Goal: Information Seeking & Learning: Learn about a topic

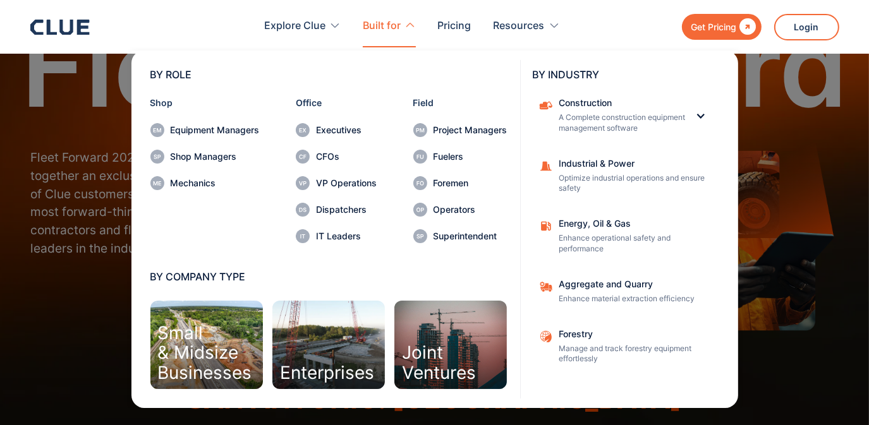
scroll to position [99, 0]
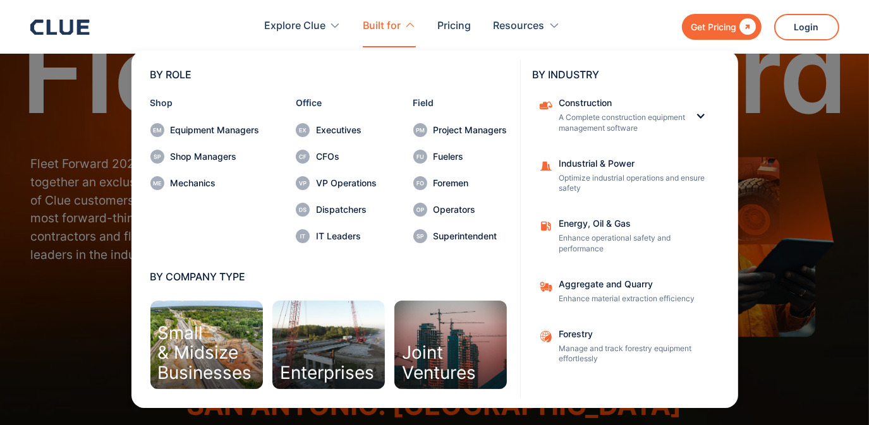
click at [87, 218] on nav "BY ROLE Shop Equipment Managers Shop Managers Mechanics Office Executives CFOs …" at bounding box center [434, 227] width 809 height 361
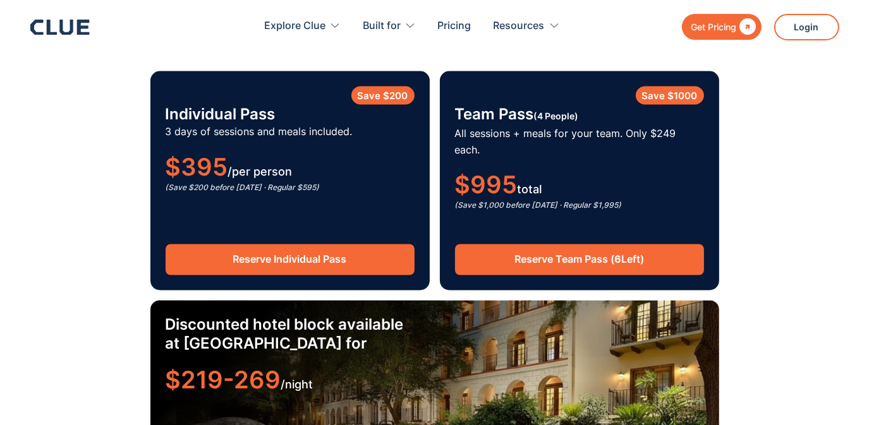
scroll to position [1963, 0]
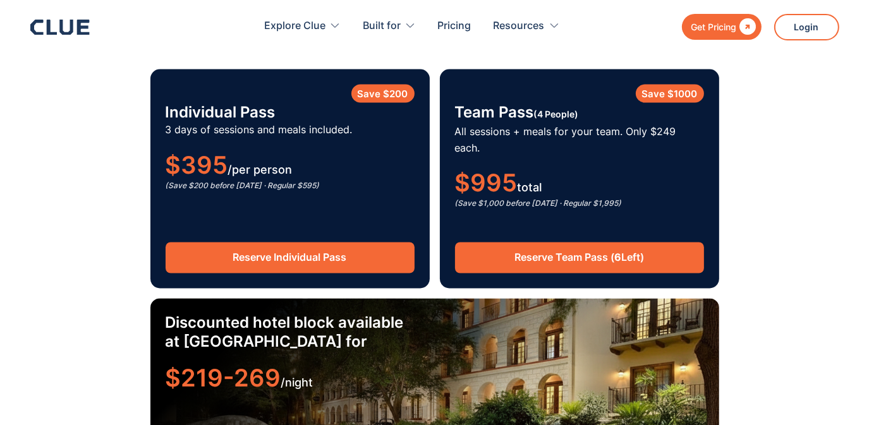
click at [138, 59] on div "Pricing Lock in Early-Bird Rates Available Until Oct 15, 2025 Only a limited nu…" at bounding box center [434, 236] width 745 height 629
